Goal: Check status: Check status

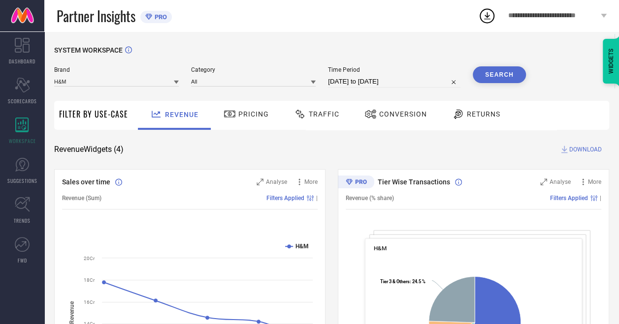
click at [407, 84] on input "[DATE] to [DATE]" at bounding box center [394, 82] width 132 height 12
select select "7"
select select "2025"
select select "8"
select select "2025"
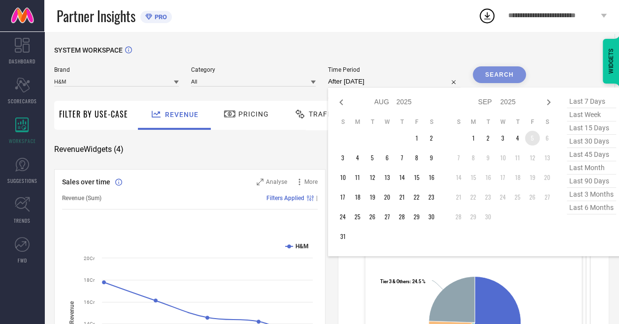
click at [529, 137] on td "5" at bounding box center [532, 138] width 15 height 15
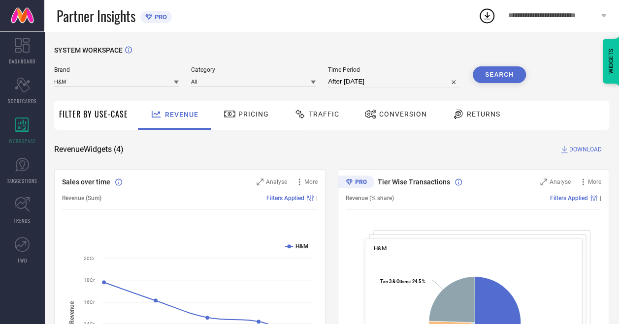
type input "[DATE] to [DATE]"
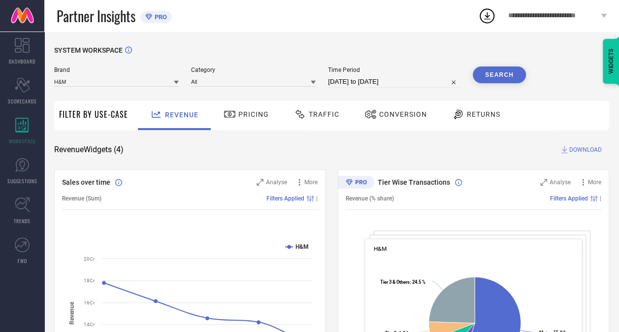
click at [499, 69] on button "Search" at bounding box center [499, 74] width 53 height 17
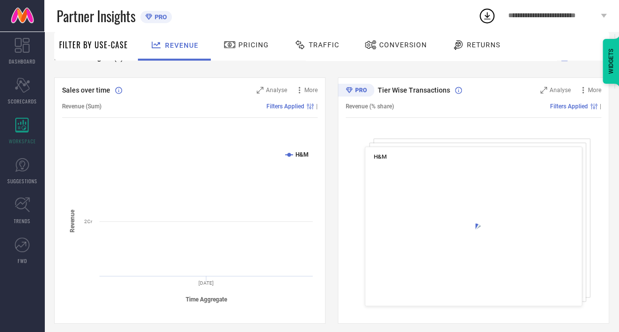
scroll to position [98, 0]
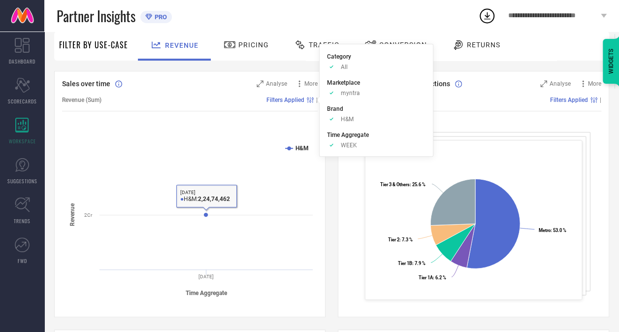
click at [323, 50] on div "Category Approve /Deselected All Marketplace Approve /Deselected myntra Brand A…" at bounding box center [376, 100] width 114 height 113
click at [309, 48] on span "Traffic" at bounding box center [324, 45] width 31 height 8
